Goal: Task Accomplishment & Management: Manage account settings

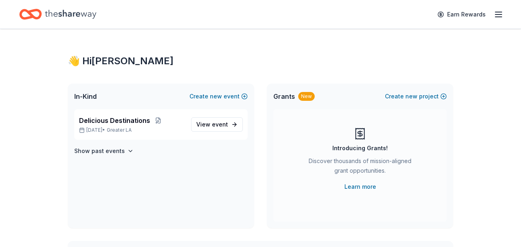
click at [496, 11] on icon "button" at bounding box center [499, 15] width 10 height 10
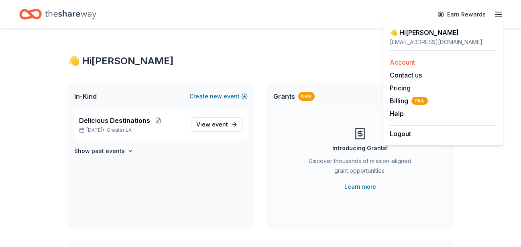
click at [406, 60] on link "Account" at bounding box center [402, 62] width 25 height 8
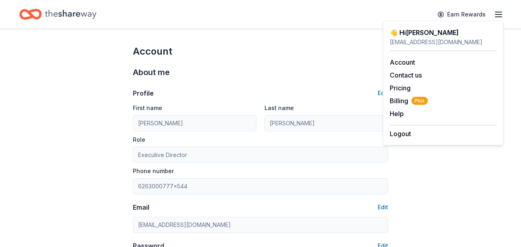
click at [217, 59] on div "About me Profile Edit First name [PERSON_NAME] Last name [PERSON_NAME] Executiv…" at bounding box center [260, 168] width 255 height 221
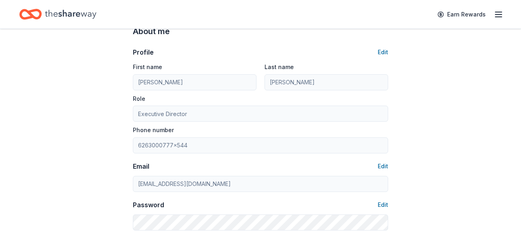
scroll to position [82, 0]
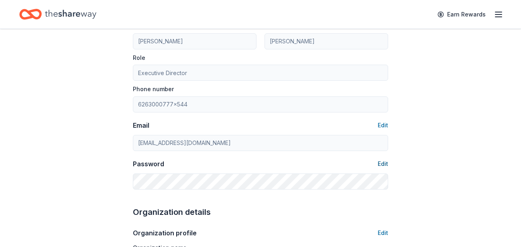
click at [381, 163] on button "Edit" at bounding box center [383, 164] width 10 height 10
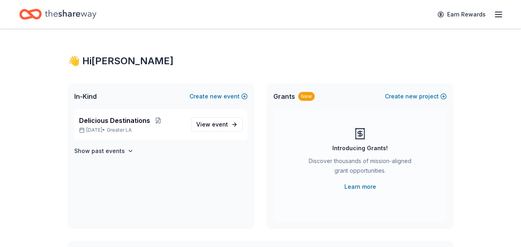
click at [499, 12] on icon "button" at bounding box center [499, 15] width 10 height 10
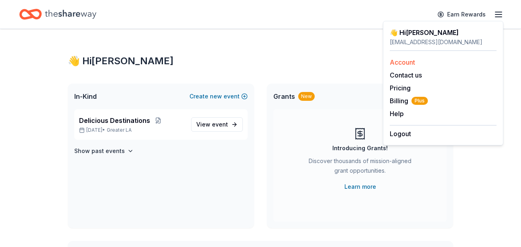
click at [398, 59] on link "Account" at bounding box center [402, 62] width 25 height 8
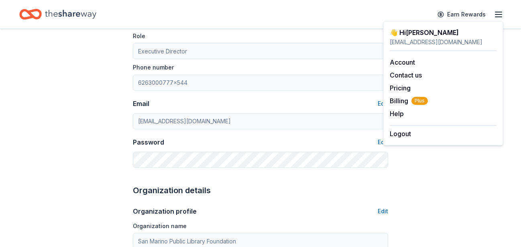
scroll to position [123, 0]
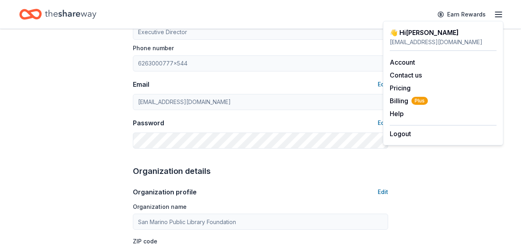
click at [337, 122] on div "Password Edit" at bounding box center [260, 123] width 255 height 10
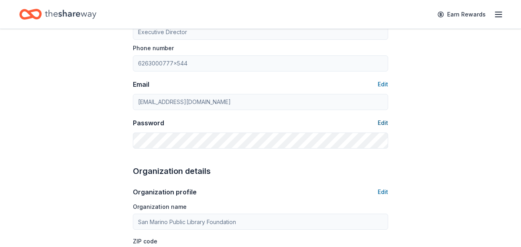
click at [381, 122] on button "Edit" at bounding box center [383, 123] width 10 height 10
